Goal: Browse casually

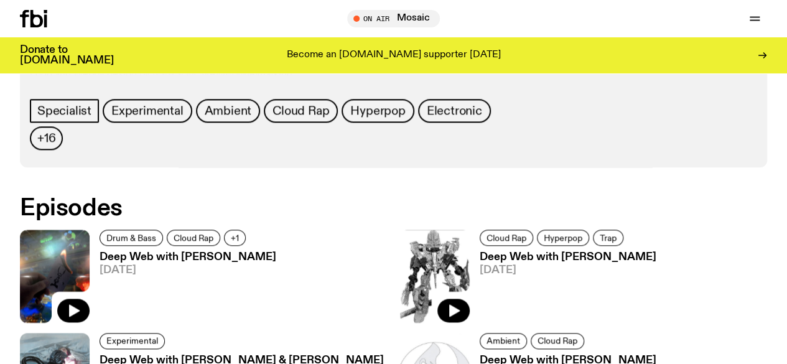
scroll to position [710, 0]
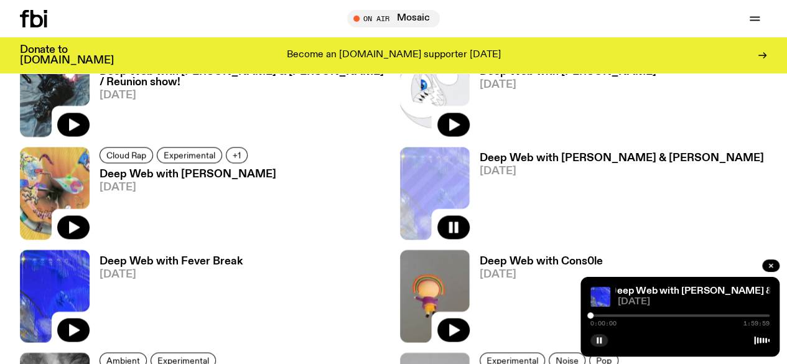
scroll to position [937, 0]
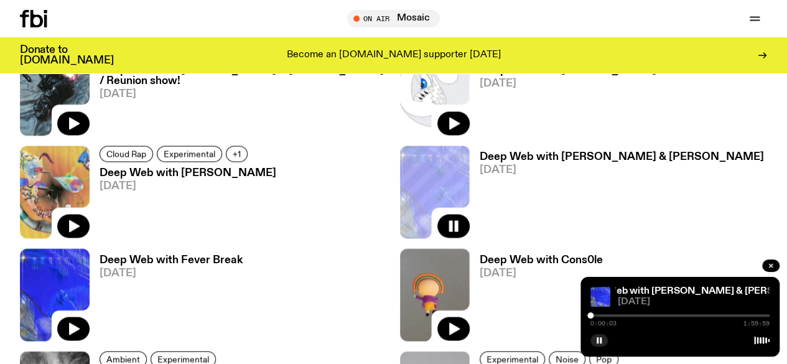
click at [654, 316] on div at bounding box center [680, 315] width 179 height 2
click at [654, 316] on div at bounding box center [654, 315] width 6 height 6
click at [601, 337] on icon "button" at bounding box center [599, 340] width 7 height 7
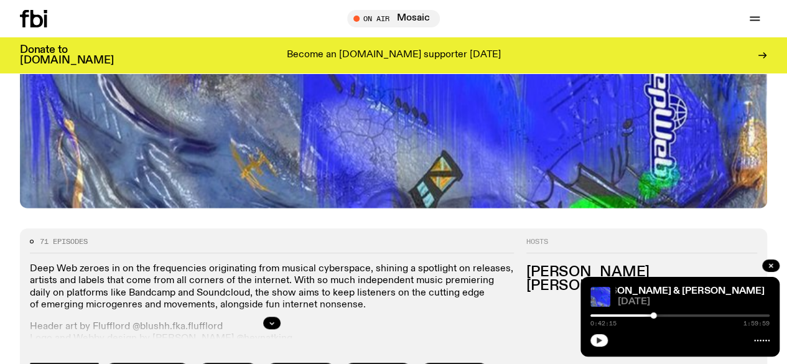
scroll to position [387, 0]
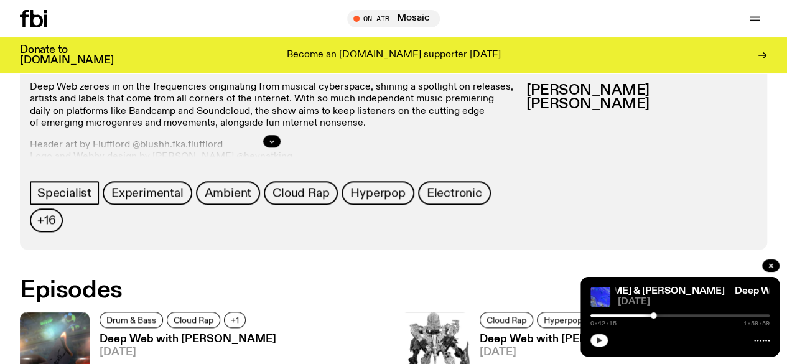
scroll to position [529, 0]
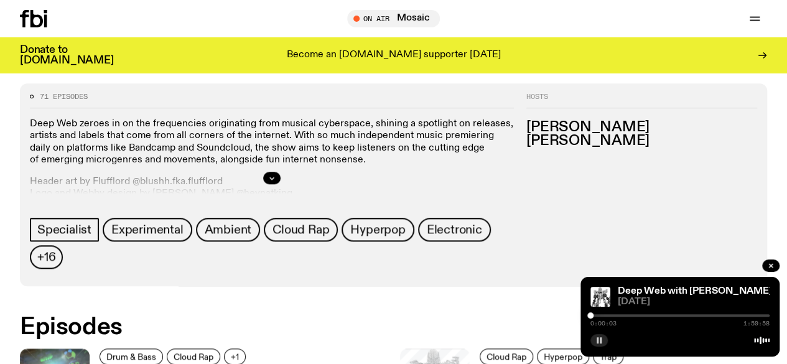
click at [642, 316] on div at bounding box center [680, 315] width 179 height 2
click at [601, 337] on icon "button" at bounding box center [599, 340] width 7 height 7
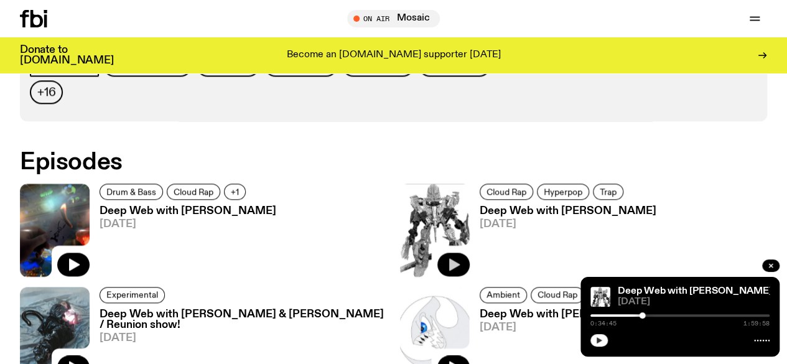
scroll to position [698, 0]
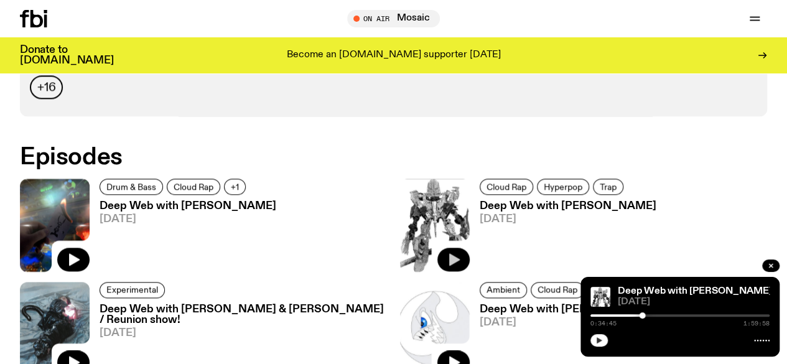
click at [626, 316] on div at bounding box center [680, 315] width 179 height 2
click at [600, 340] on rect "button" at bounding box center [601, 340] width 2 height 6
